Goal: Navigation & Orientation: Find specific page/section

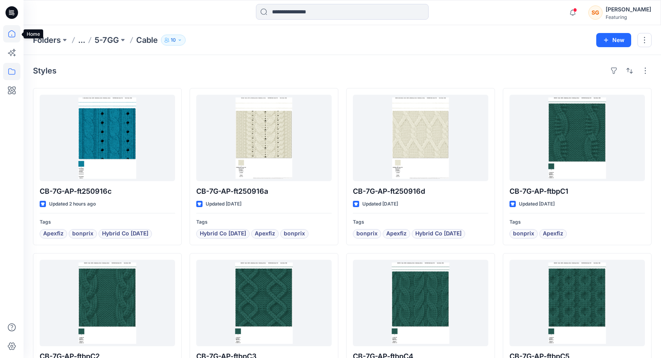
click at [9, 31] on icon at bounding box center [11, 33] width 17 height 17
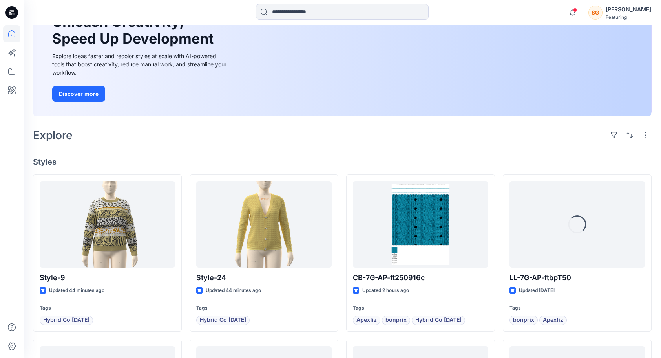
scroll to position [118, 0]
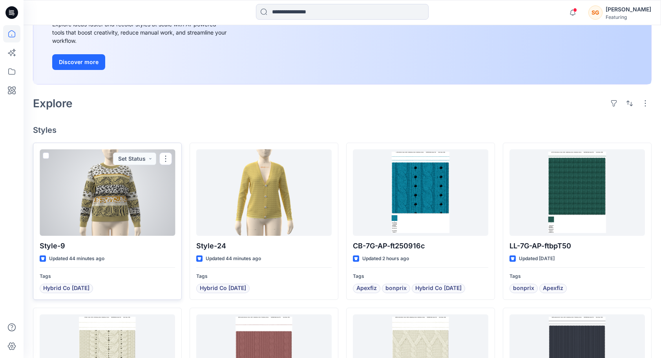
click at [110, 181] on div at bounding box center [108, 192] width 136 height 86
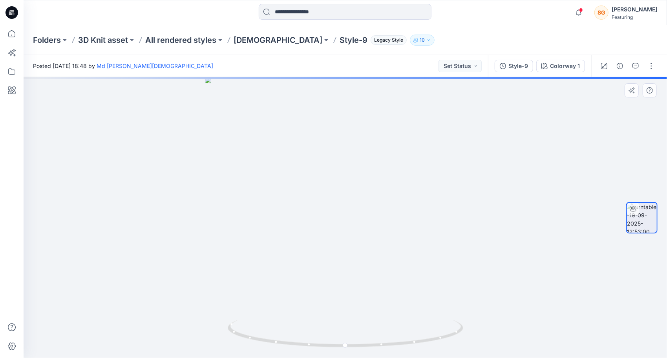
click at [406, 264] on div at bounding box center [346, 217] width 644 height 281
drag, startPoint x: 384, startPoint y: 266, endPoint x: 373, endPoint y: 267, distance: 11.1
click at [379, 266] on div at bounding box center [346, 217] width 644 height 281
click at [370, 267] on div at bounding box center [346, 217] width 644 height 281
drag, startPoint x: 345, startPoint y: 271, endPoint x: 259, endPoint y: 281, distance: 86.6
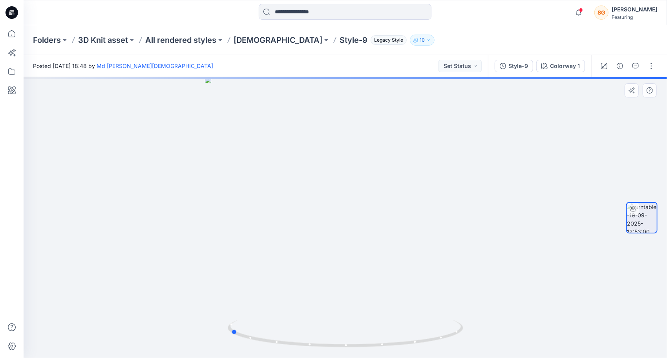
click at [259, 281] on div at bounding box center [346, 217] width 644 height 281
click at [389, 284] on div at bounding box center [346, 217] width 644 height 281
drag, startPoint x: 389, startPoint y: 284, endPoint x: 320, endPoint y: 296, distance: 70.1
click at [331, 295] on div at bounding box center [346, 217] width 644 height 281
drag, startPoint x: 320, startPoint y: 296, endPoint x: 299, endPoint y: 298, distance: 20.5
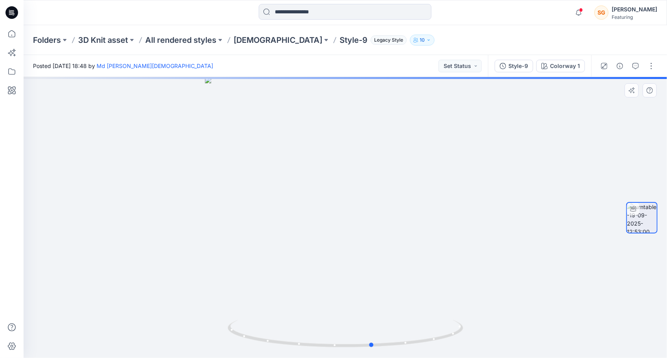
click at [299, 298] on div at bounding box center [346, 217] width 644 height 281
drag, startPoint x: 346, startPoint y: 298, endPoint x: 355, endPoint y: 159, distance: 138.9
click at [355, 159] on img at bounding box center [354, 39] width 716 height 637
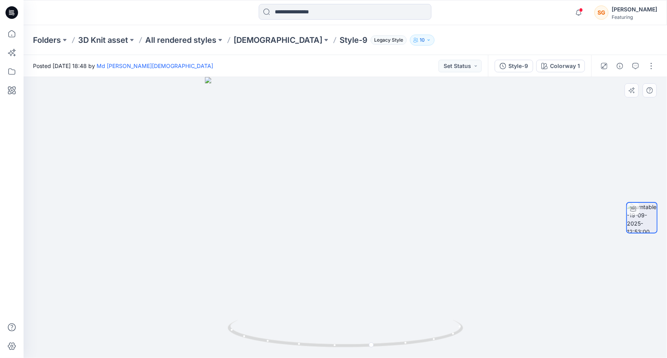
click at [418, 244] on div at bounding box center [346, 217] width 644 height 281
drag, startPoint x: 418, startPoint y: 244, endPoint x: 333, endPoint y: 247, distance: 84.9
click at [333, 247] on div at bounding box center [346, 217] width 644 height 281
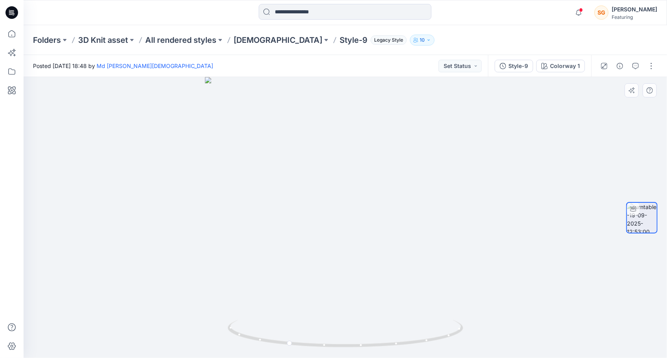
click at [364, 245] on div at bounding box center [346, 217] width 644 height 281
drag, startPoint x: 364, startPoint y: 245, endPoint x: 371, endPoint y: 246, distance: 7.2
click at [364, 245] on div at bounding box center [346, 217] width 644 height 281
drag, startPoint x: 371, startPoint y: 246, endPoint x: 428, endPoint y: 244, distance: 57.0
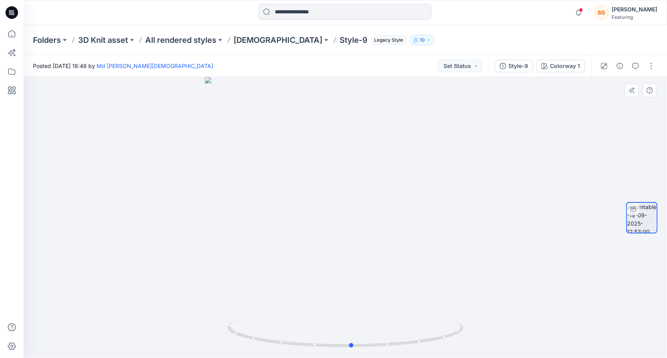
click at [428, 244] on div at bounding box center [346, 217] width 644 height 281
click at [249, 40] on p "[DEMOGRAPHIC_DATA]" at bounding box center [278, 40] width 89 height 11
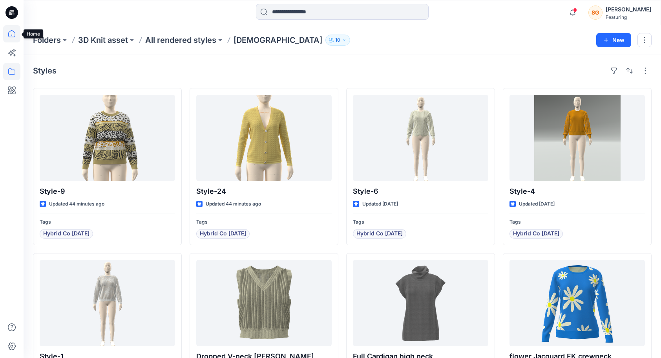
click at [8, 29] on icon at bounding box center [11, 33] width 17 height 17
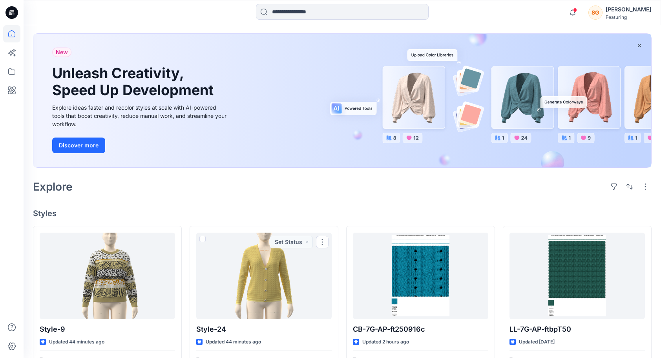
scroll to position [157, 0]
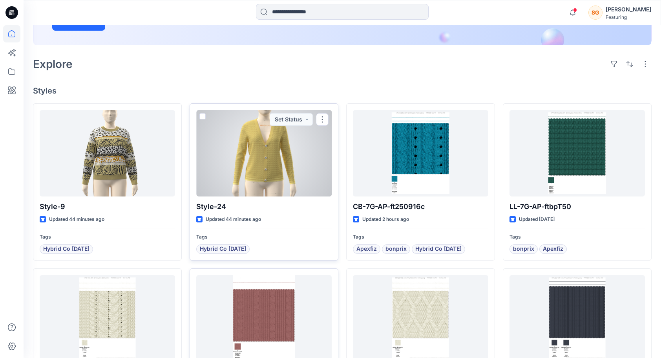
click at [283, 170] on div at bounding box center [264, 153] width 136 height 86
click at [283, 170] on div "Welcome back, [PERSON_NAME] New New Unleash Creativity, Speed Up Development Ex…" at bounding box center [343, 248] width 638 height 760
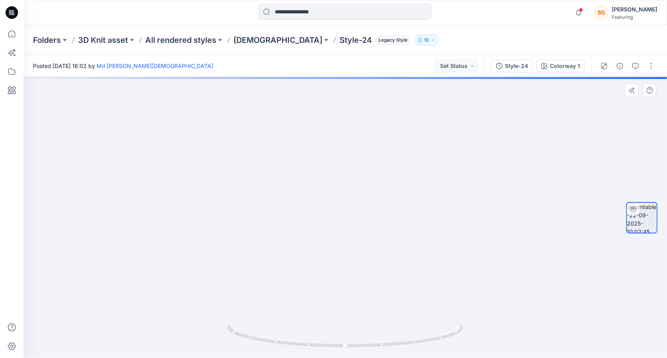
drag, startPoint x: 319, startPoint y: 276, endPoint x: 322, endPoint y: 207, distance: 69.2
click at [322, 207] on img at bounding box center [345, 136] width 489 height 443
drag, startPoint x: 295, startPoint y: 247, endPoint x: 289, endPoint y: 291, distance: 45.3
click at [289, 310] on img at bounding box center [345, 164] width 449 height 387
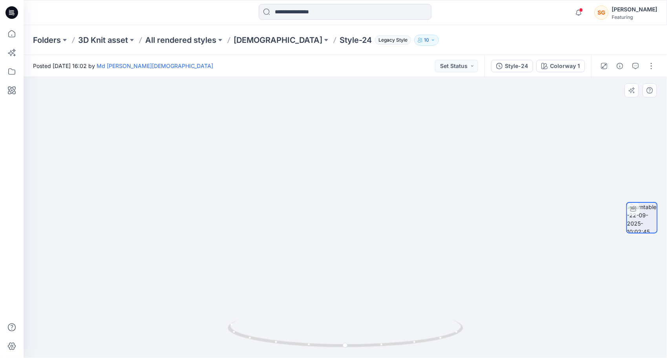
click at [299, 200] on img at bounding box center [345, 196] width 449 height 324
drag, startPoint x: 298, startPoint y: 207, endPoint x: 297, endPoint y: 214, distance: 6.8
click at [298, 208] on img at bounding box center [345, 200] width 449 height 316
drag, startPoint x: 297, startPoint y: 214, endPoint x: 294, endPoint y: 269, distance: 55.1
click at [294, 269] on img at bounding box center [345, 200] width 449 height 316
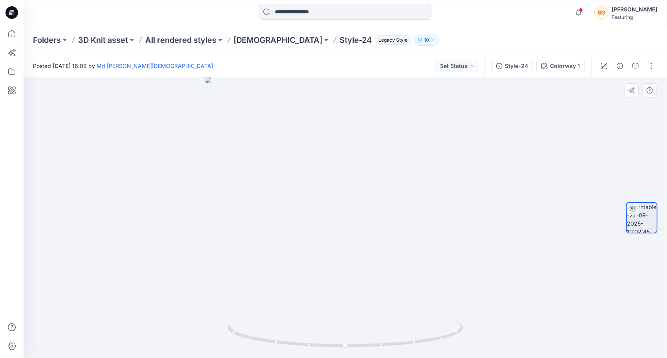
click at [397, 261] on div at bounding box center [346, 217] width 644 height 281
drag, startPoint x: 397, startPoint y: 261, endPoint x: 268, endPoint y: 218, distance: 136.0
click at [282, 234] on div at bounding box center [346, 217] width 644 height 281
click at [6, 36] on icon at bounding box center [11, 33] width 17 height 17
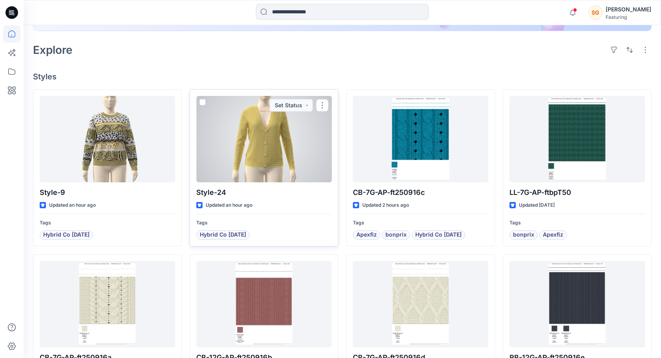
scroll to position [151, 0]
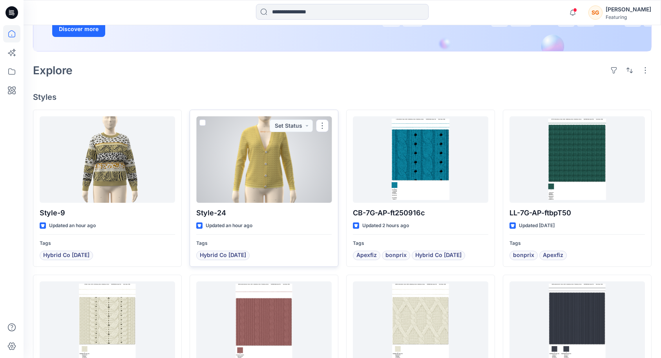
click at [255, 159] on div at bounding box center [264, 159] width 136 height 86
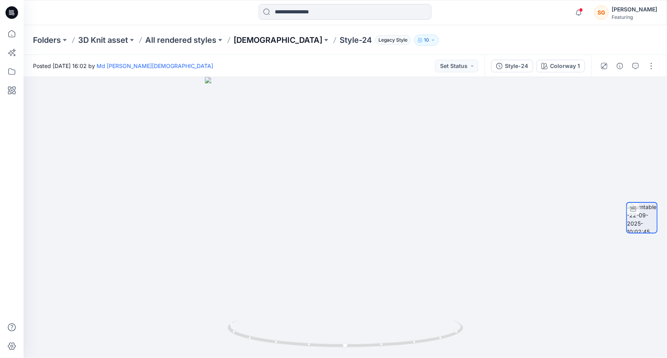
click at [253, 38] on p "[DEMOGRAPHIC_DATA]" at bounding box center [278, 40] width 89 height 11
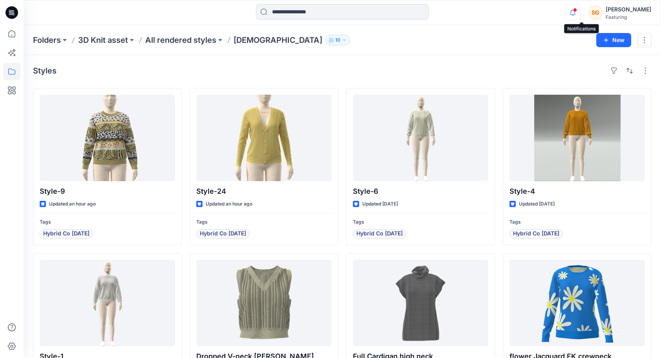
click at [580, 10] on icon "button" at bounding box center [573, 13] width 15 height 16
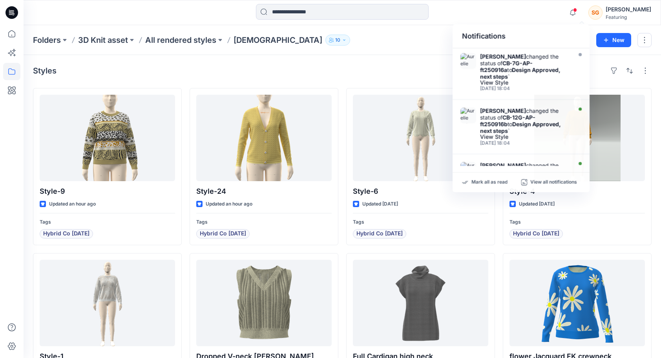
click at [420, 29] on div "Folders 3D Knit asset All rendered styles [DEMOGRAPHIC_DATA] 10 New" at bounding box center [343, 40] width 638 height 30
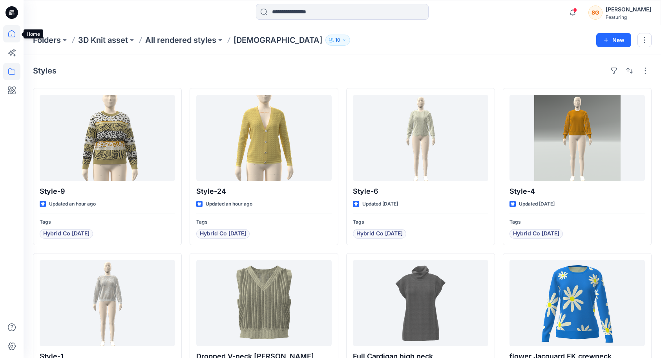
click at [13, 29] on icon at bounding box center [11, 33] width 17 height 17
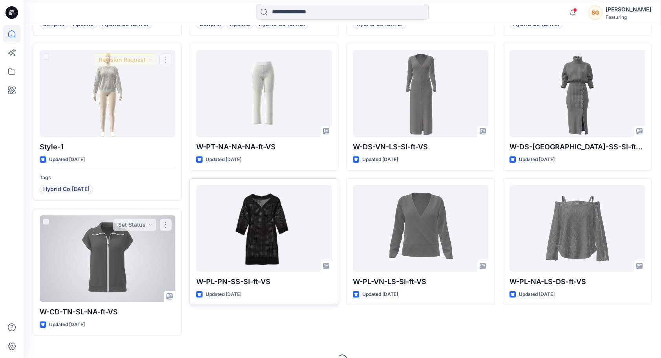
scroll to position [889, 0]
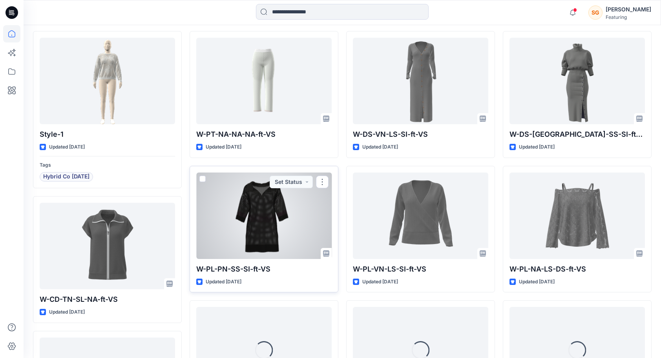
click at [249, 223] on div at bounding box center [264, 215] width 136 height 86
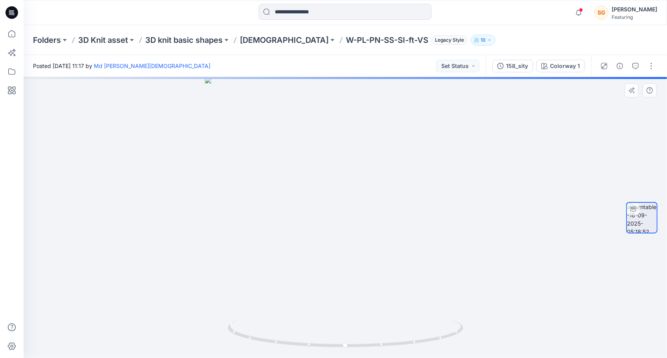
click at [387, 202] on div at bounding box center [346, 217] width 644 height 281
drag, startPoint x: 387, startPoint y: 202, endPoint x: 358, endPoint y: 207, distance: 29.8
click at [387, 202] on div at bounding box center [346, 217] width 644 height 281
click at [381, 203] on div at bounding box center [346, 217] width 644 height 281
drag, startPoint x: 358, startPoint y: 207, endPoint x: 210, endPoint y: 211, distance: 147.7
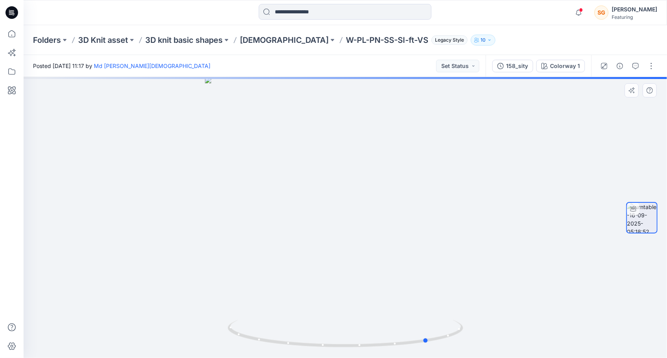
click at [210, 211] on div at bounding box center [346, 217] width 644 height 281
click at [383, 213] on div at bounding box center [346, 217] width 644 height 281
click at [375, 213] on div at bounding box center [346, 217] width 644 height 281
click at [353, 214] on div at bounding box center [346, 217] width 644 height 281
click at [341, 214] on div at bounding box center [346, 217] width 644 height 281
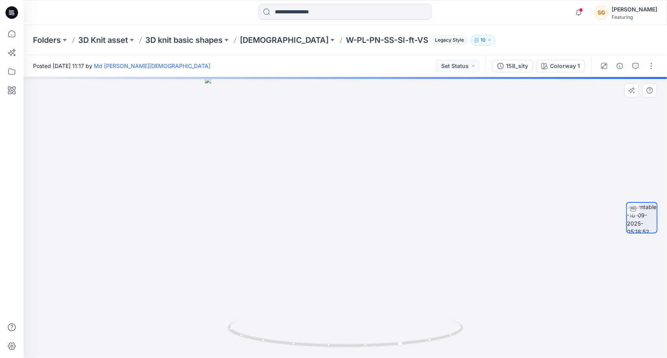
drag, startPoint x: 328, startPoint y: 214, endPoint x: 321, endPoint y: 214, distance: 6.3
click at [321, 214] on div at bounding box center [346, 217] width 644 height 281
